Goal: Task Accomplishment & Management: Use online tool/utility

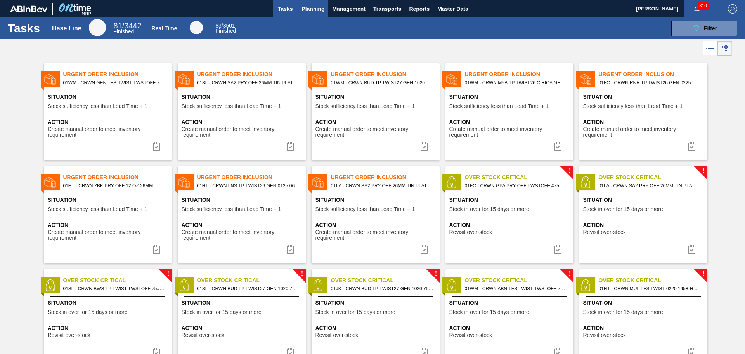
click at [314, 7] on span "Planning" at bounding box center [313, 8] width 23 height 9
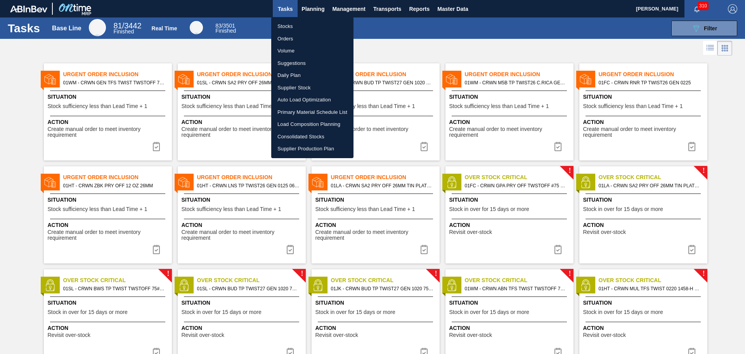
click at [300, 62] on li "Suggestions" at bounding box center [312, 63] width 82 height 12
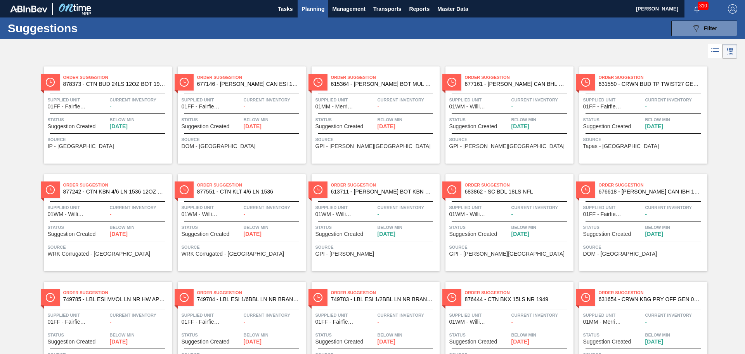
click at [715, 51] on icon at bounding box center [715, 50] width 9 height 9
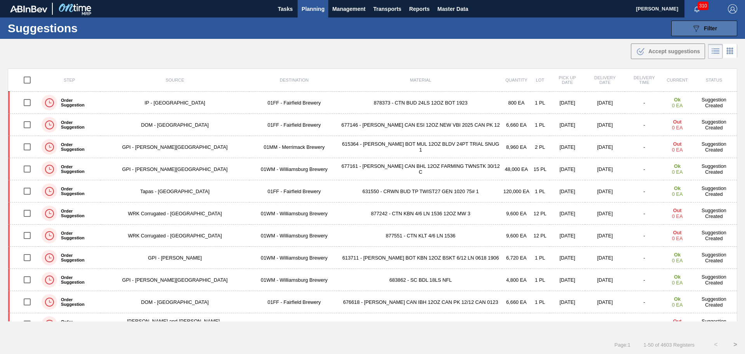
click at [707, 30] on span "Filter" at bounding box center [710, 28] width 13 height 6
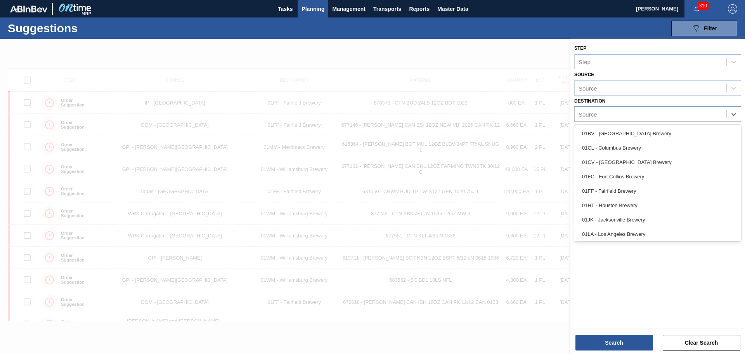
click at [635, 110] on div "Source" at bounding box center [651, 114] width 152 height 11
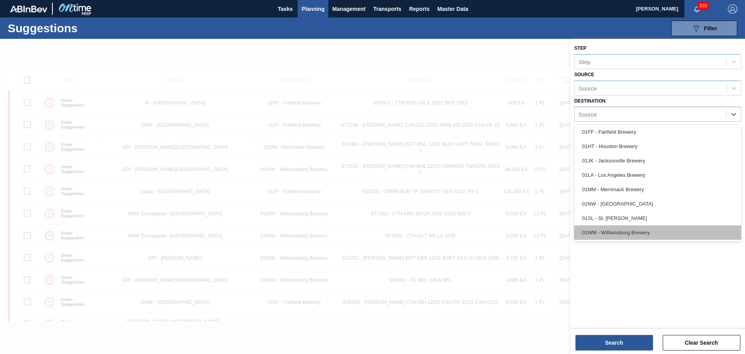
click at [620, 232] on div "01WM - Williamsburg Brewery" at bounding box center [658, 232] width 167 height 14
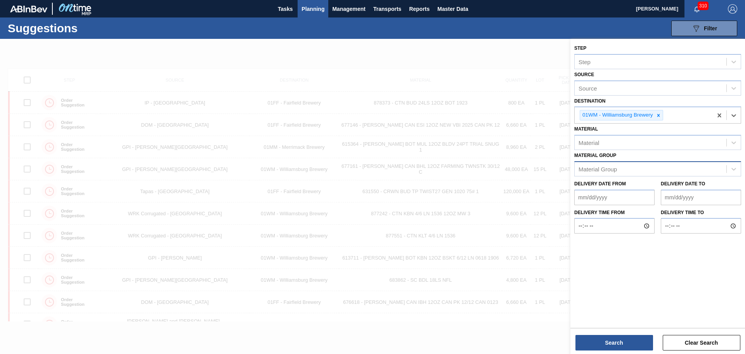
click at [634, 167] on div "Material Group" at bounding box center [651, 168] width 152 height 11
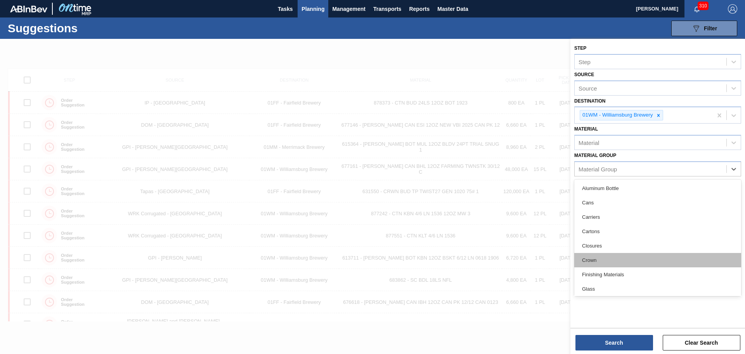
click at [606, 253] on div "Crown" at bounding box center [658, 260] width 167 height 14
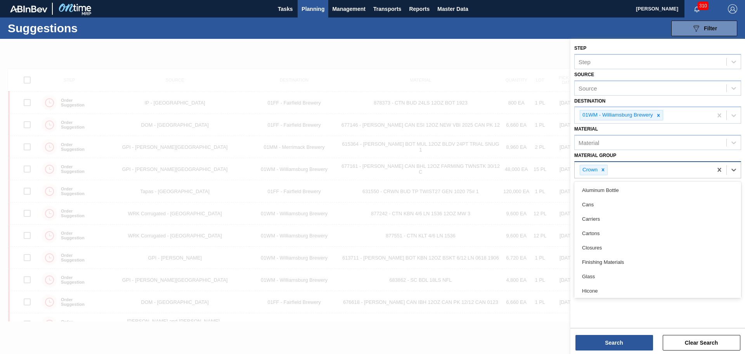
click at [648, 168] on div "Crown" at bounding box center [644, 170] width 138 height 16
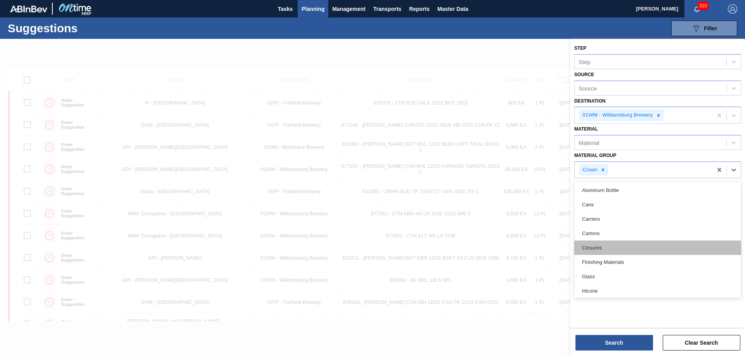
click at [600, 244] on div "Closures" at bounding box center [658, 247] width 167 height 14
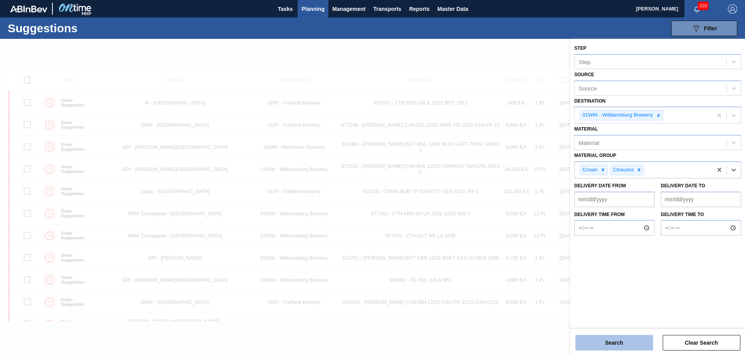
click at [632, 342] on button "Search" at bounding box center [615, 343] width 78 height 16
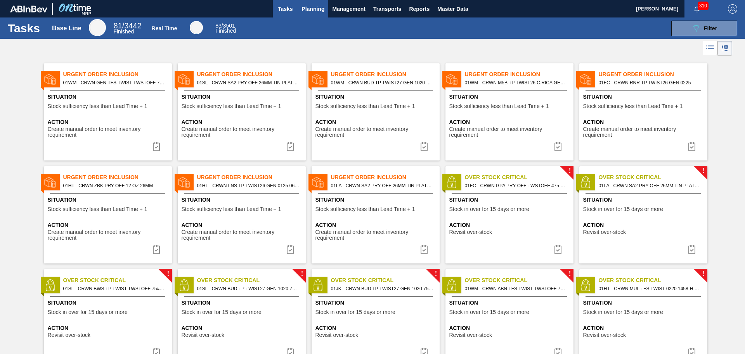
click at [311, 5] on span "Planning" at bounding box center [313, 8] width 23 height 9
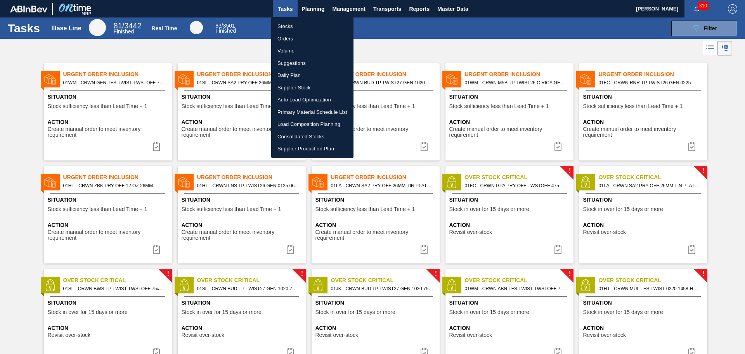
click at [309, 123] on li "Load Composition Planning" at bounding box center [312, 124] width 82 height 12
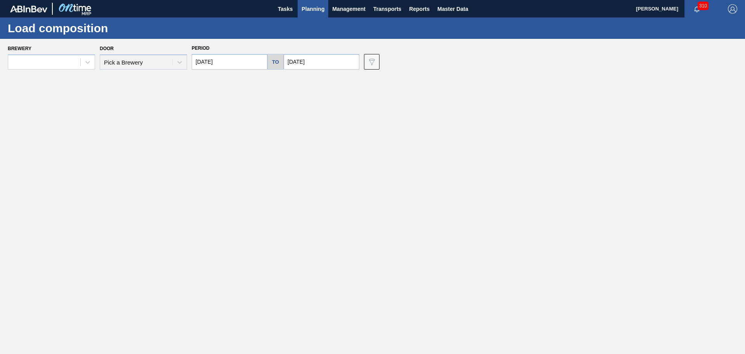
click at [170, 64] on div "Door Pick a Brewery" at bounding box center [143, 56] width 87 height 26
click at [83, 61] on div at bounding box center [88, 62] width 14 height 14
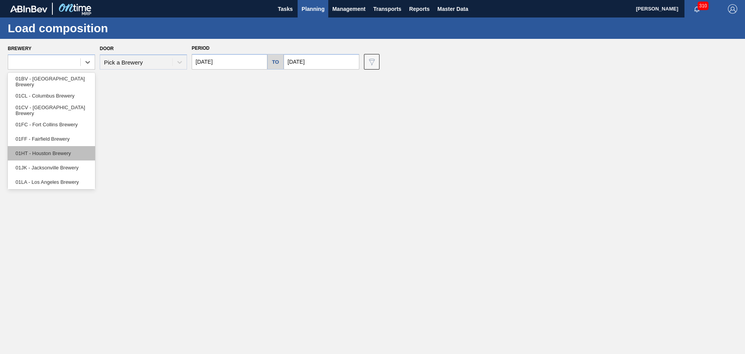
scroll to position [59, 0]
click at [58, 177] on div "01WM - Williamsburg Brewery" at bounding box center [51, 180] width 87 height 14
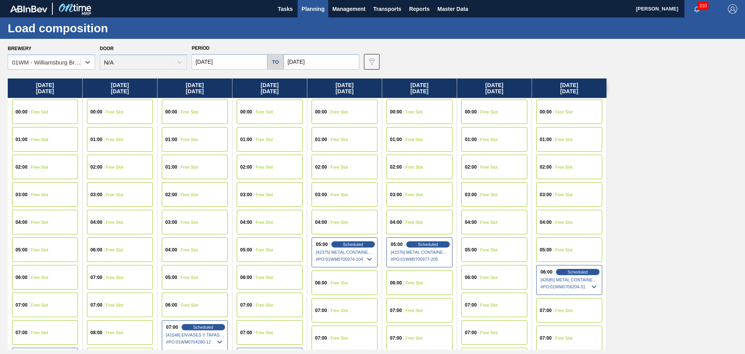
click at [317, 57] on input "[DATE]" at bounding box center [322, 62] width 76 height 16
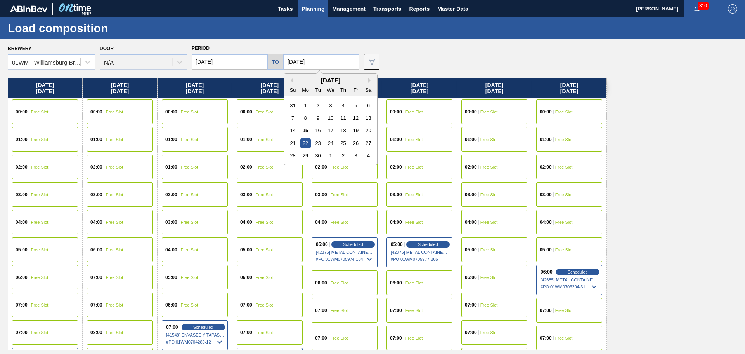
click at [366, 80] on div "[DATE]" at bounding box center [330, 80] width 93 height 7
click at [368, 80] on button "Next Month" at bounding box center [370, 80] width 5 height 5
click at [351, 155] on div "31" at bounding box center [356, 155] width 10 height 10
type input "[DATE]"
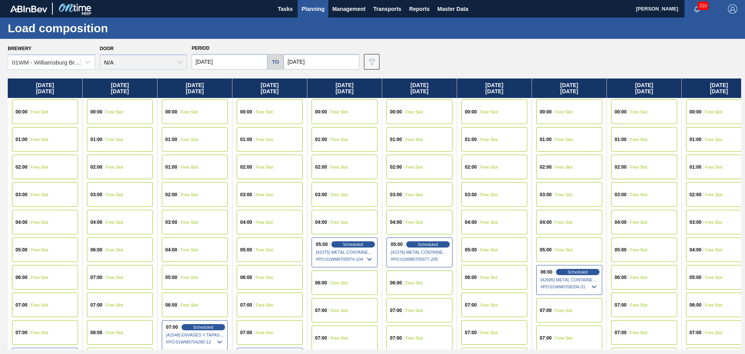
click at [239, 61] on input "[DATE]" at bounding box center [230, 62] width 76 height 16
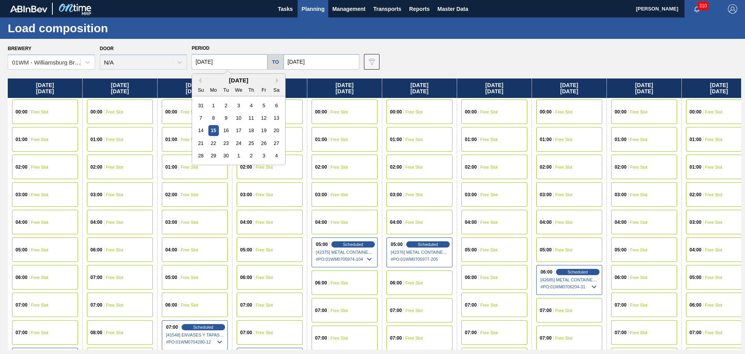
click at [242, 156] on div "1" at bounding box center [238, 155] width 10 height 10
type input "[DATE]"
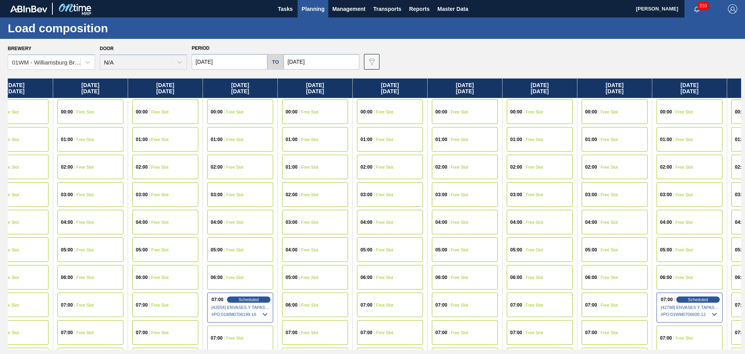
drag, startPoint x: 417, startPoint y: 180, endPoint x: 120, endPoint y: 127, distance: 301.4
click at [126, 127] on div "[DATE] 00:00 Free Slot 01:00 Free Slot 01:00 Free Slot 02:00 Free Slot 03:00 Fr…" at bounding box center [375, 213] width 734 height 271
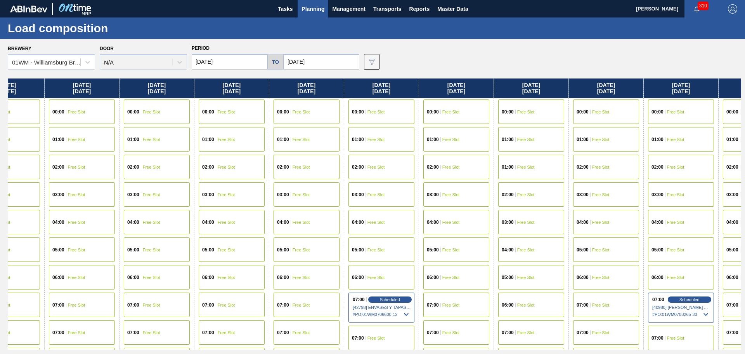
drag, startPoint x: 464, startPoint y: 175, endPoint x: 176, endPoint y: 139, distance: 290.3
click at [176, 139] on div "[DATE] 00:00 Free Slot 01:00 Free Slot 01:00 Free Slot 02:00 Free Slot 03:00 Fr…" at bounding box center [375, 213] width 734 height 271
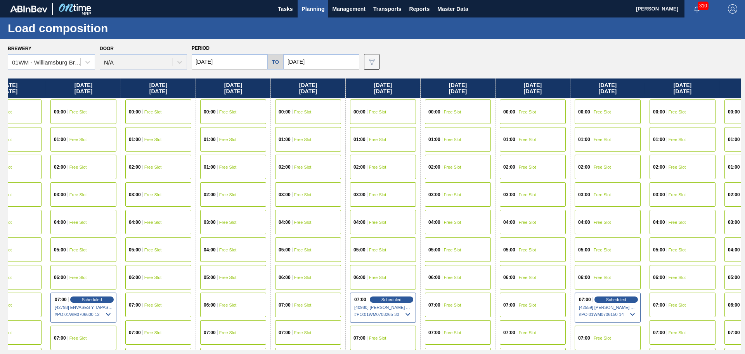
drag, startPoint x: 515, startPoint y: 184, endPoint x: 234, endPoint y: 165, distance: 281.0
click at [214, 158] on div "[DATE] 00:00 Free Slot 01:00 Free Slot 01:00 Free Slot 02:00 Free Slot 03:00 Fr…" at bounding box center [375, 213] width 734 height 271
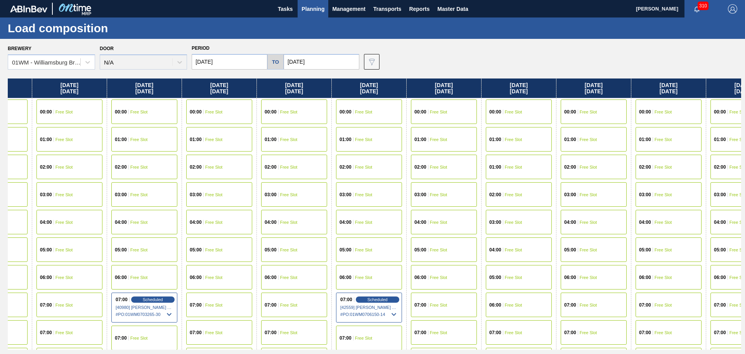
scroll to position [0, 1101]
drag, startPoint x: 542, startPoint y: 200, endPoint x: 299, endPoint y: 175, distance: 244.7
click at [299, 175] on div "[DATE] 00:00 Free Slot 01:00 Free Slot 01:00 Free Slot 02:00 Free Slot 03:00 Fr…" at bounding box center [375, 213] width 734 height 271
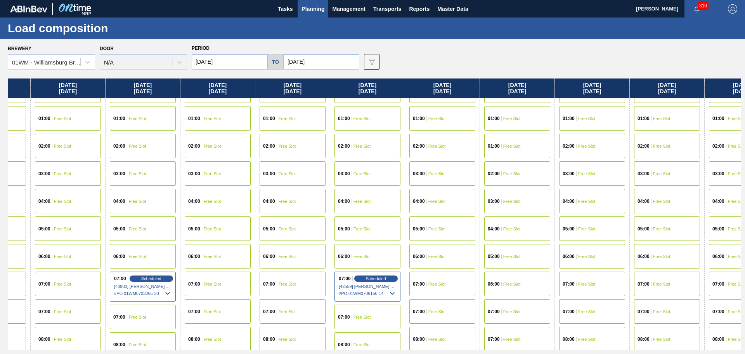
scroll to position [39, 1101]
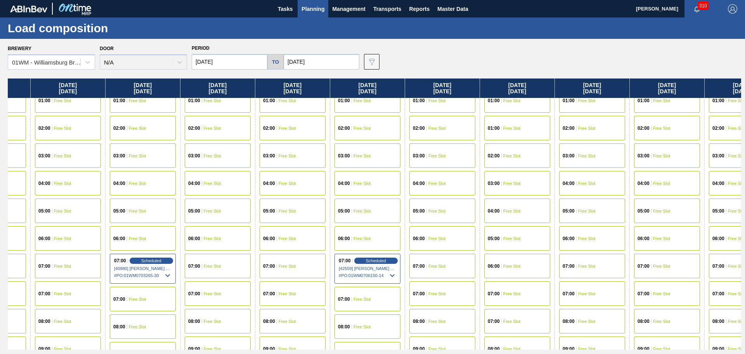
click at [510, 292] on span "Free Slot" at bounding box center [512, 293] width 17 height 5
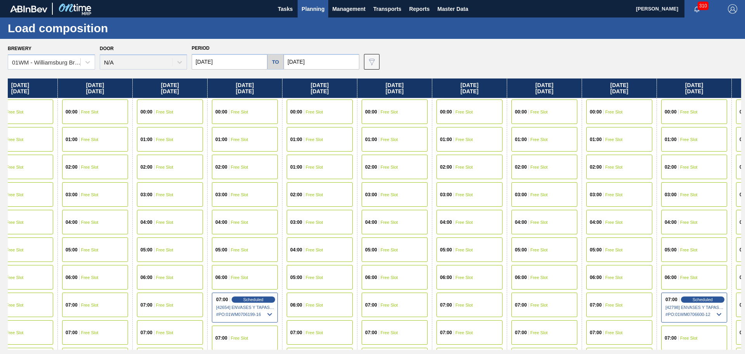
drag, startPoint x: 555, startPoint y: 267, endPoint x: 158, endPoint y: 210, distance: 401.2
click at [163, 210] on div "[DATE] 00:00 Free Slot 01:00 Free Slot 01:00 Free Slot 02:00 Free Slot 03:00 Fr…" at bounding box center [375, 213] width 734 height 271
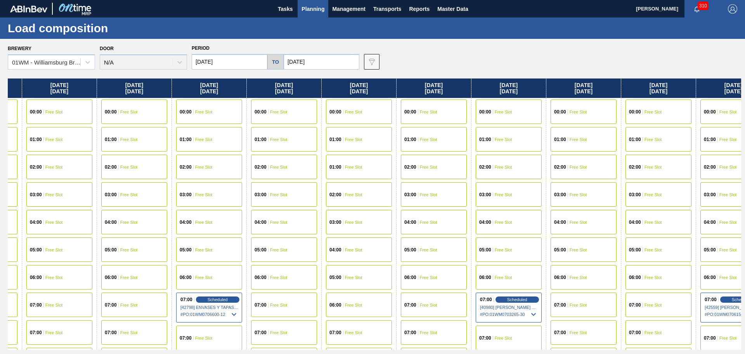
drag, startPoint x: 491, startPoint y: 213, endPoint x: 190, endPoint y: 194, distance: 301.4
click at [190, 194] on div "[DATE] 00:00 Free Slot 01:00 Free Slot 01:00 Free Slot 02:00 Free Slot 03:00 Fr…" at bounding box center [375, 213] width 734 height 271
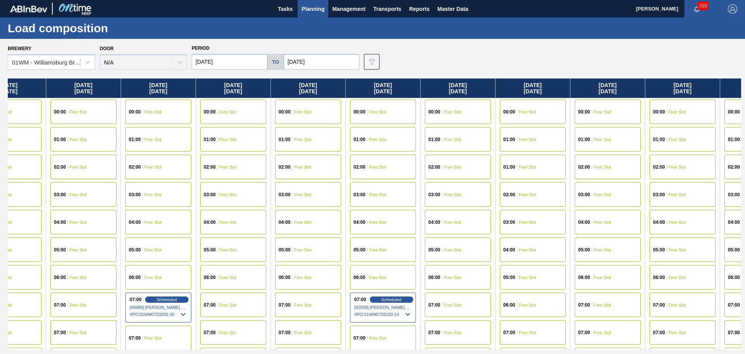
scroll to position [0, 1097]
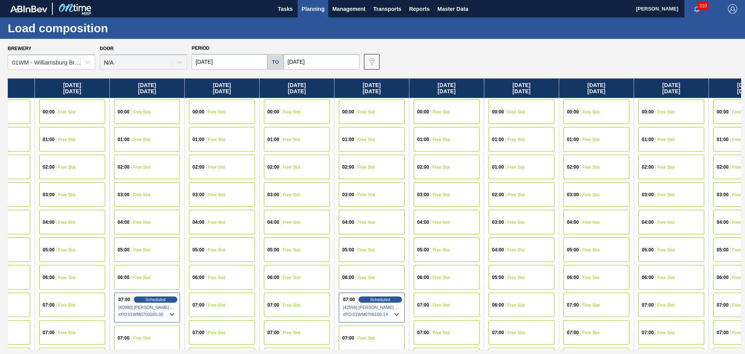
drag, startPoint x: 557, startPoint y: 215, endPoint x: 200, endPoint y: 196, distance: 358.1
click at [200, 196] on div "[DATE] 00:00 Free Slot 01:00 Free Slot 01:00 Free Slot 02:00 Free Slot 03:00 Fr…" at bounding box center [375, 213] width 734 height 271
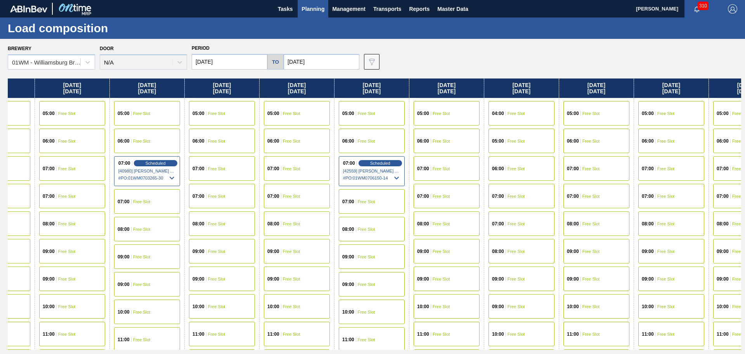
scroll to position [155, 1097]
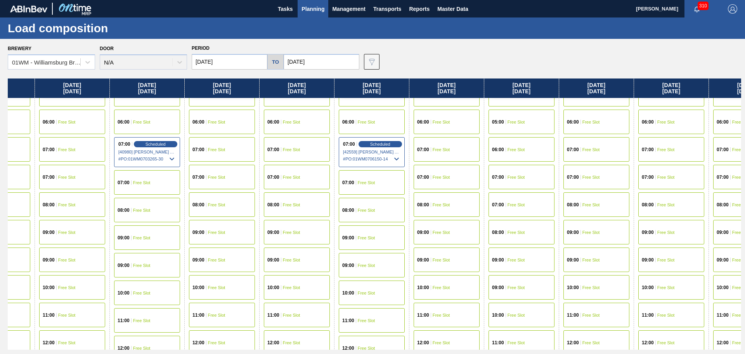
click at [511, 314] on span "Free Slot" at bounding box center [516, 315] width 17 height 5
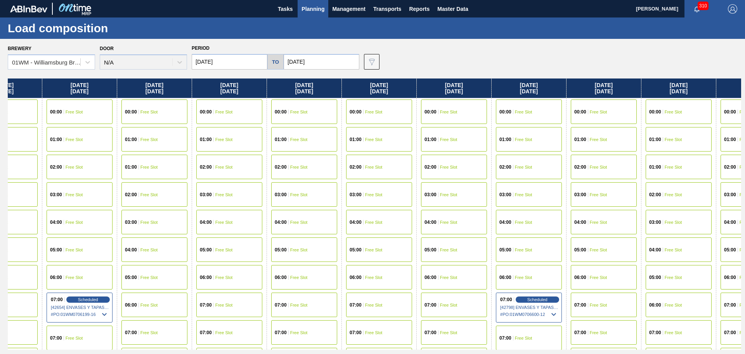
drag, startPoint x: 521, startPoint y: 226, endPoint x: 145, endPoint y: 166, distance: 380.6
click at [106, 154] on div "[DATE] 00:00 Free Slot 01:00 Free Slot 01:00 Free Slot 02:00 Free Slot 03:00 Fr…" at bounding box center [375, 213] width 734 height 271
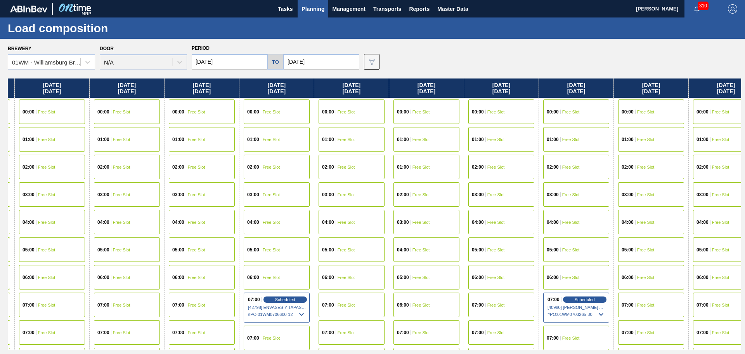
drag, startPoint x: 417, startPoint y: 209, endPoint x: 157, endPoint y: 192, distance: 261.0
click at [157, 192] on div "[DATE] 00:00 Free Slot 01:00 Free Slot 01:00 Free Slot 02:00 Free Slot 03:00 Fr…" at bounding box center [375, 213] width 734 height 271
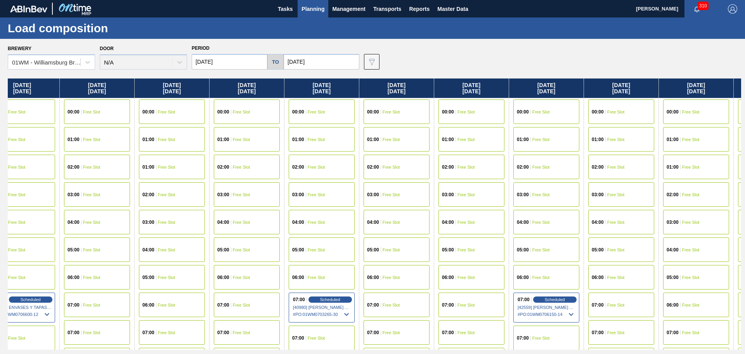
drag, startPoint x: 353, startPoint y: 236, endPoint x: 216, endPoint y: 224, distance: 137.2
click at [213, 223] on div "[DATE] 00:00 Free Slot 01:00 Free Slot 01:00 Free Slot 02:00 Free Slot 03:00 Fr…" at bounding box center [375, 213] width 734 height 271
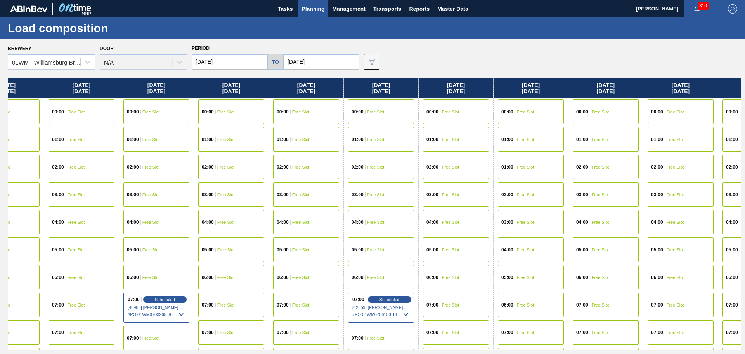
drag, startPoint x: 524, startPoint y: 234, endPoint x: 355, endPoint y: 237, distance: 168.9
click at [352, 235] on div "[DATE] 00:00 Free Slot 01:00 Free Slot 01:00 Free Slot 02:00 Free Slot 03:00 Fr…" at bounding box center [375, 213] width 734 height 271
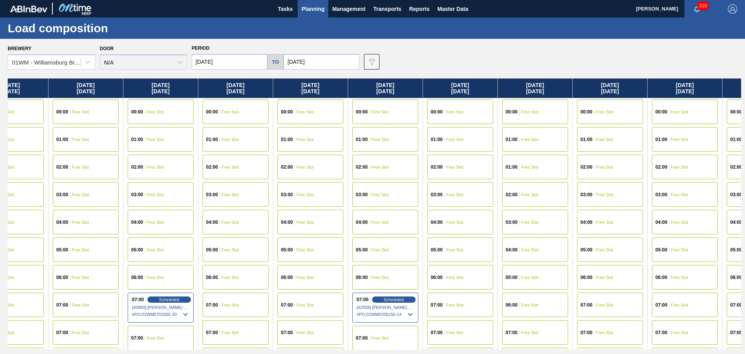
click at [450, 303] on span "Free Slot" at bounding box center [454, 304] width 17 height 5
